Goal: Subscribe to service/newsletter

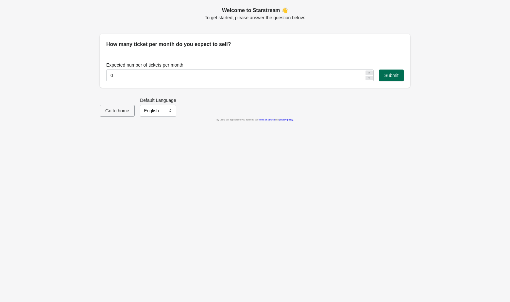
click at [386, 74] on span "Submit" at bounding box center [391, 75] width 14 height 5
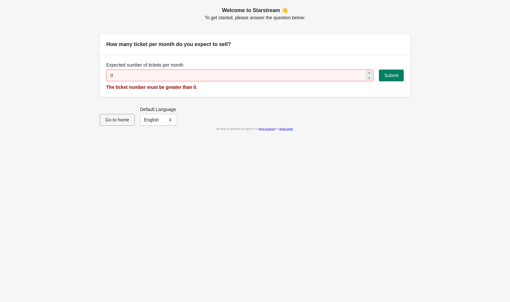
click at [369, 74] on icon at bounding box center [369, 73] width 4 height 4
type input "1"
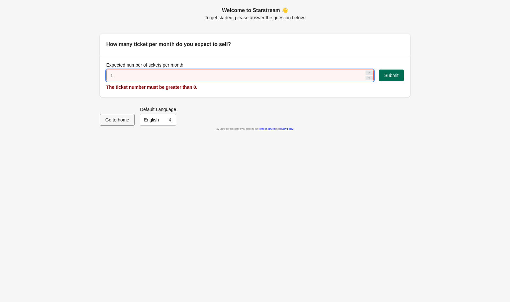
click at [391, 75] on span "Submit" at bounding box center [391, 75] width 14 height 5
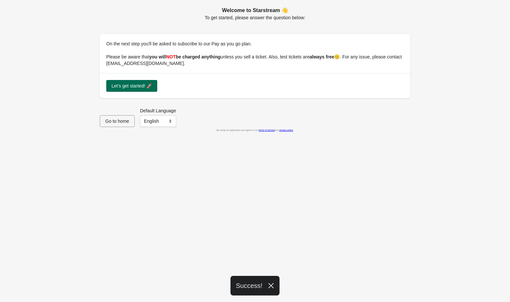
click at [126, 85] on span "Let's get started! 🚀" at bounding box center [131, 85] width 41 height 5
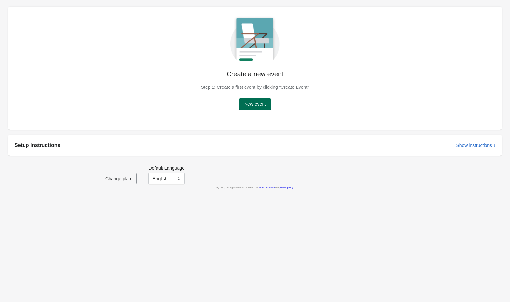
click at [264, 104] on span "New event" at bounding box center [255, 104] width 22 height 5
